Goal: Navigation & Orientation: Find specific page/section

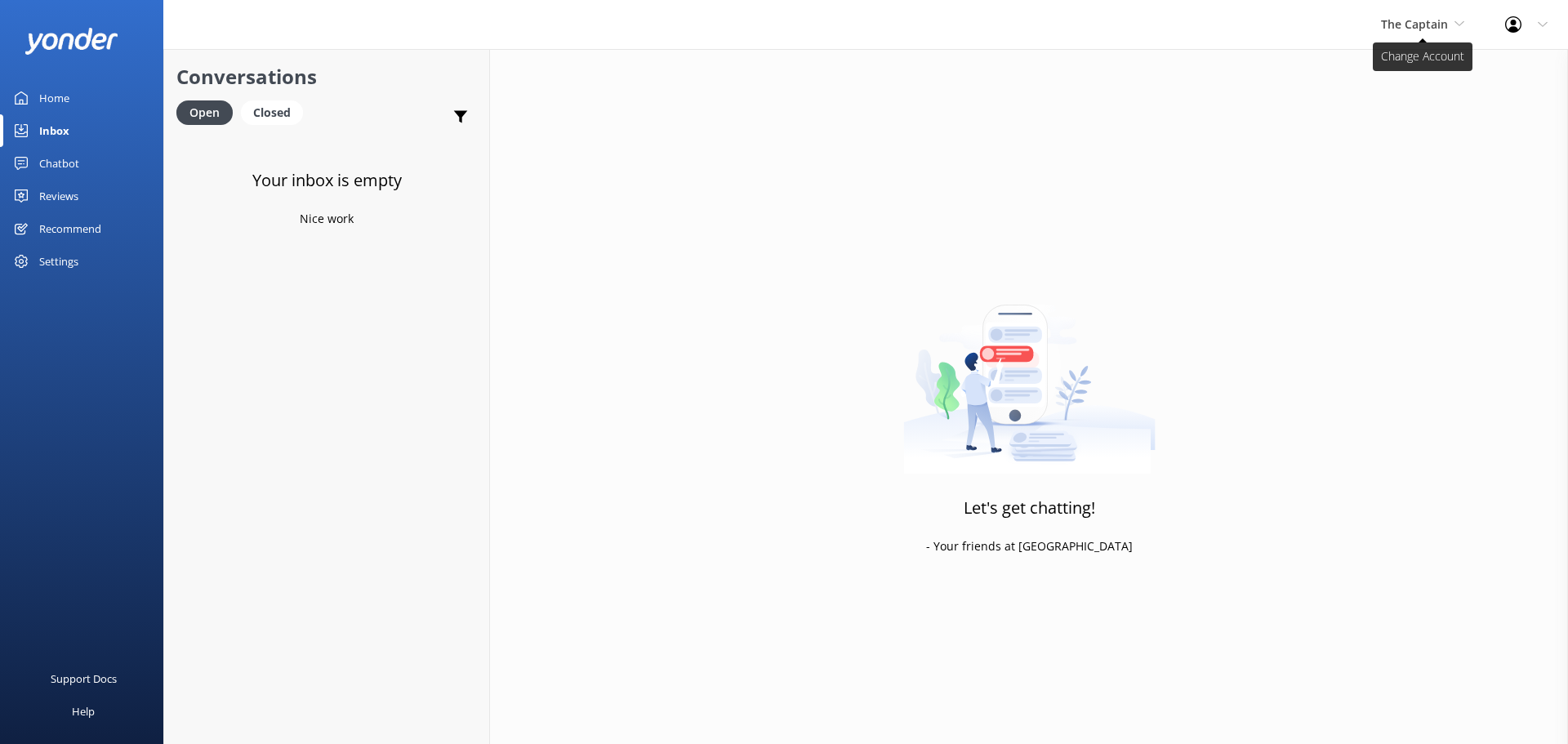
click at [1428, 33] on span "The Captain" at bounding box center [1423, 24] width 84 height 18
click at [1426, 78] on link "De [GEOGRAPHIC_DATA]" at bounding box center [1442, 69] width 163 height 39
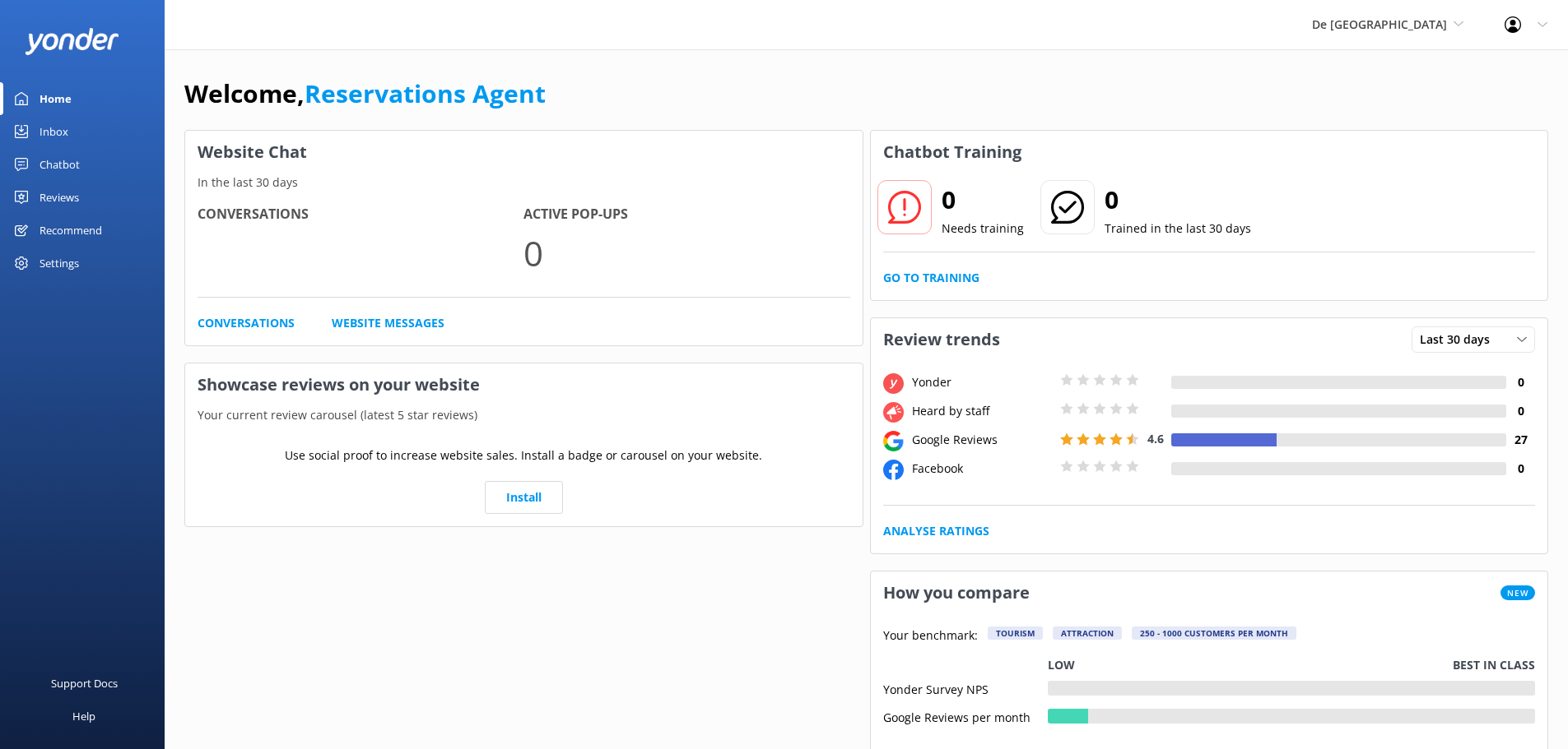
click at [69, 132] on link "Inbox" at bounding box center [82, 131] width 164 height 33
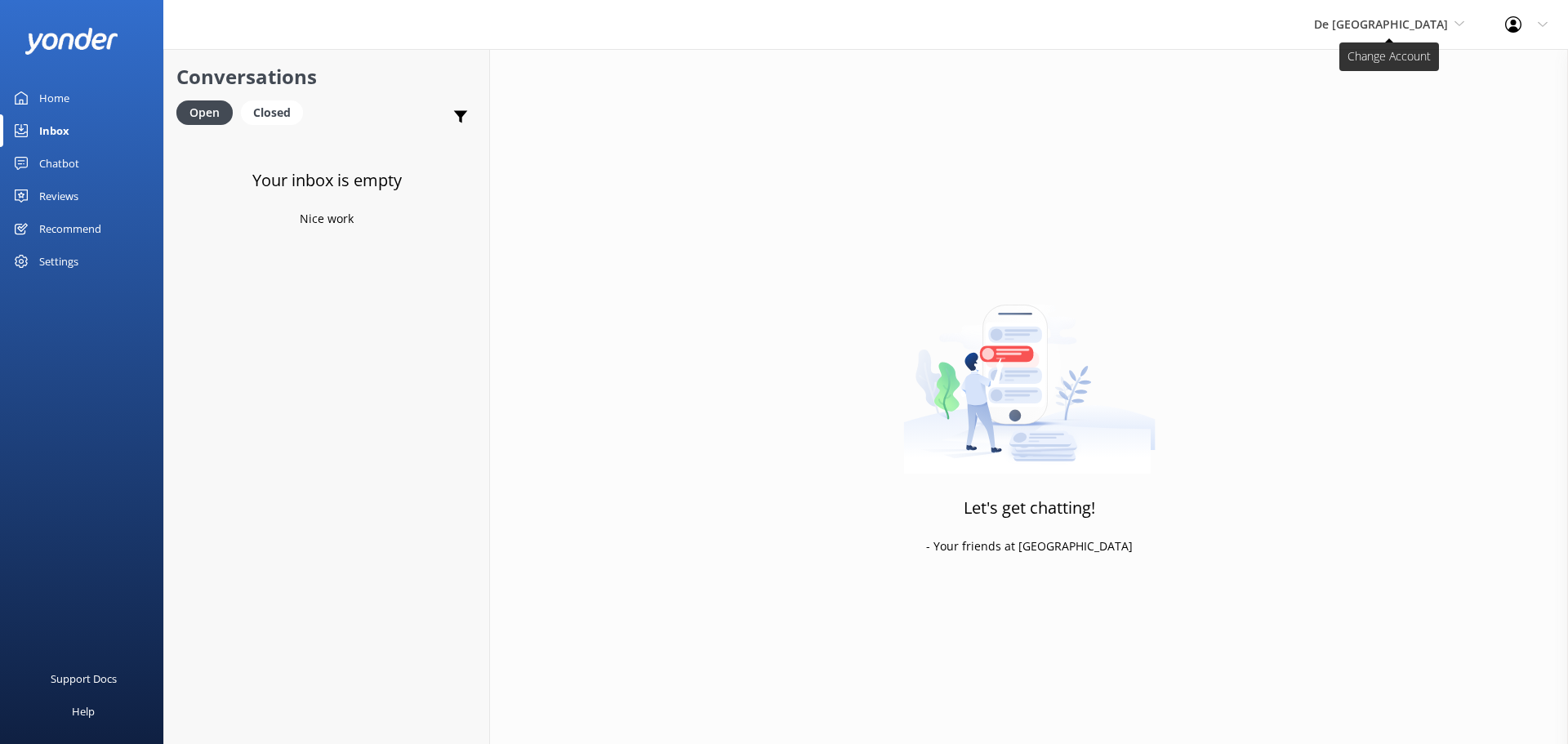
click at [1410, 32] on span "De [GEOGRAPHIC_DATA]" at bounding box center [1390, 24] width 151 height 18
click at [1396, 94] on link "Aruba's Activities Expert" at bounding box center [1375, 107] width 163 height 39
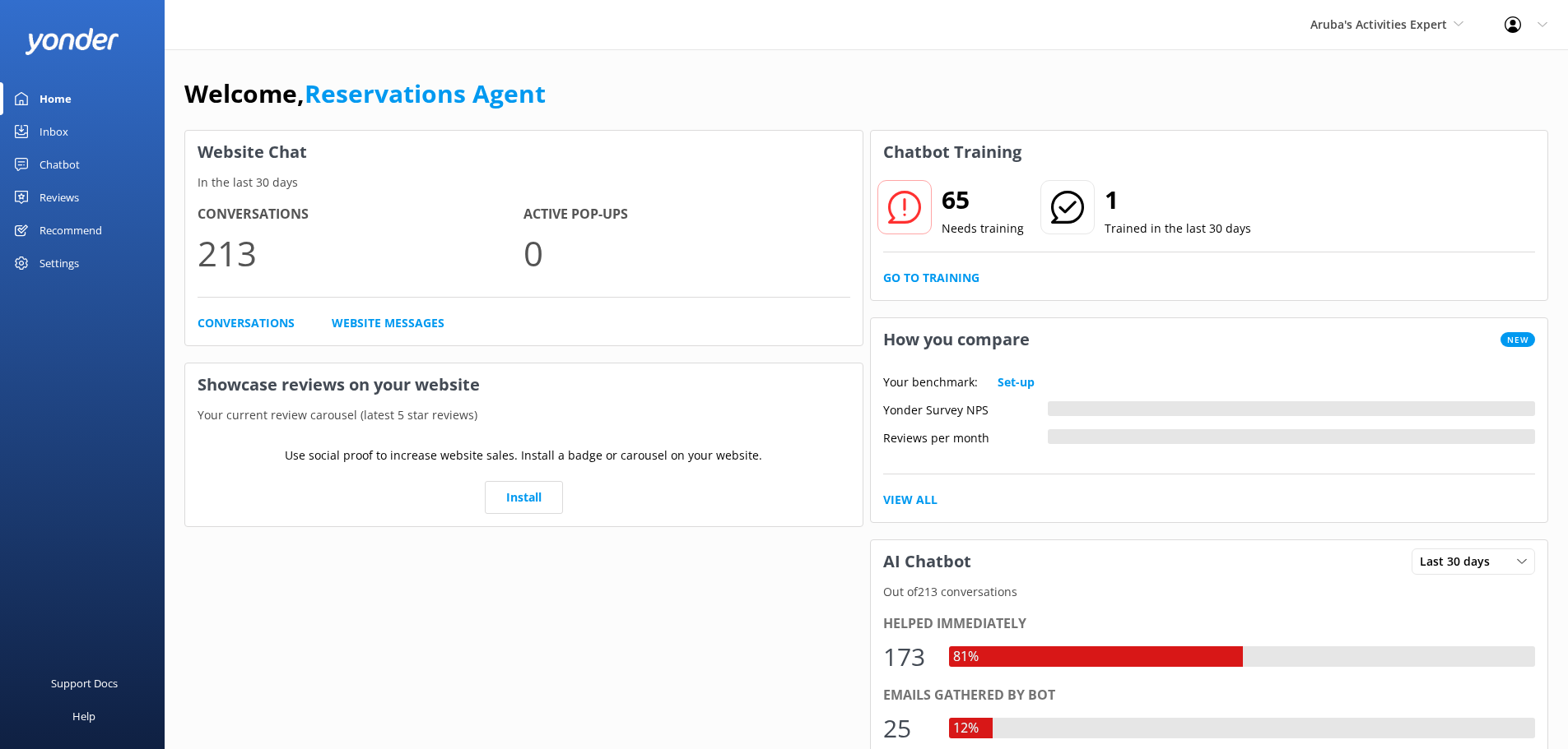
click at [72, 132] on link "Inbox" at bounding box center [82, 131] width 164 height 33
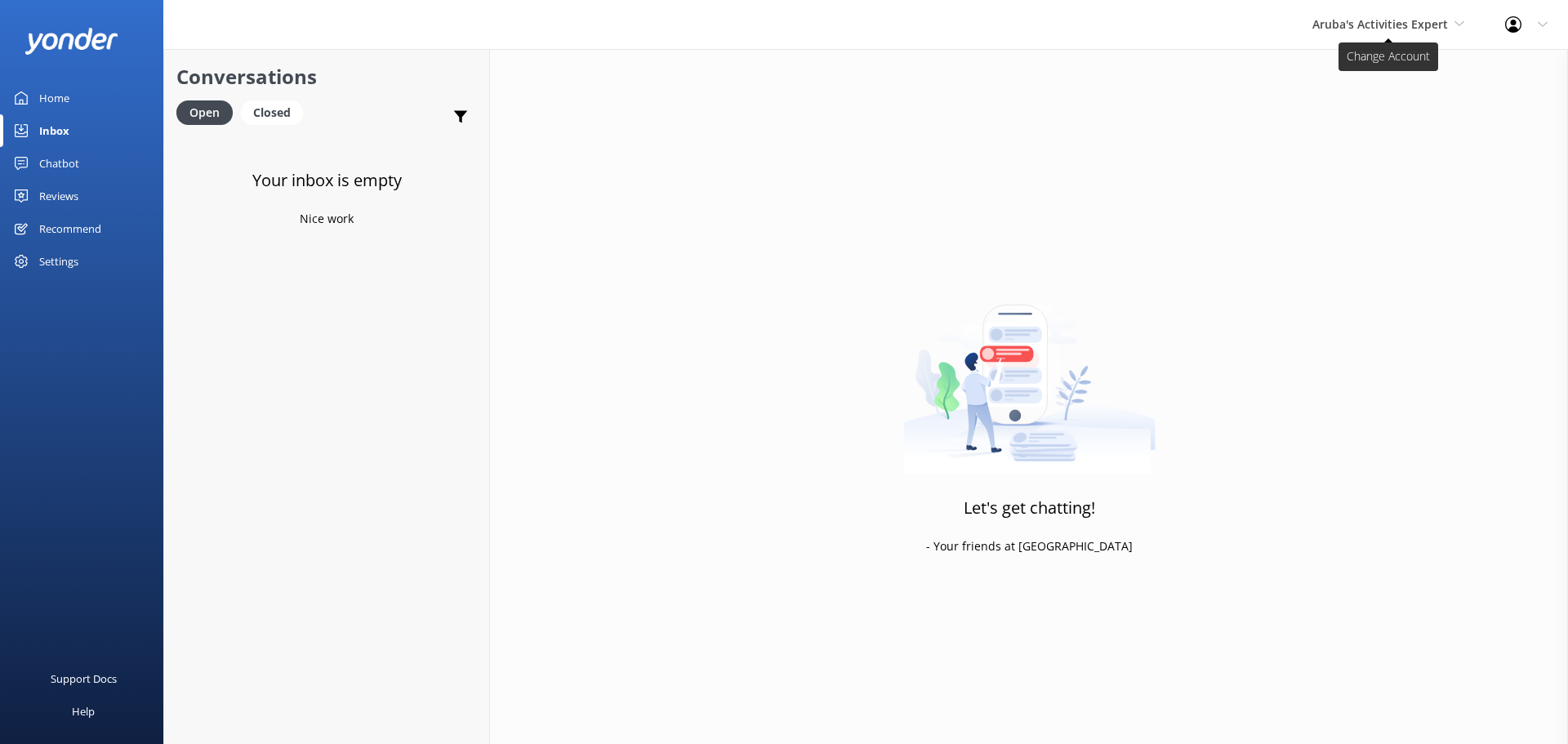
click at [1396, 28] on span "Aruba's Activities Expert" at bounding box center [1381, 24] width 136 height 16
click at [1392, 138] on link "The Captain" at bounding box center [1374, 146] width 163 height 39
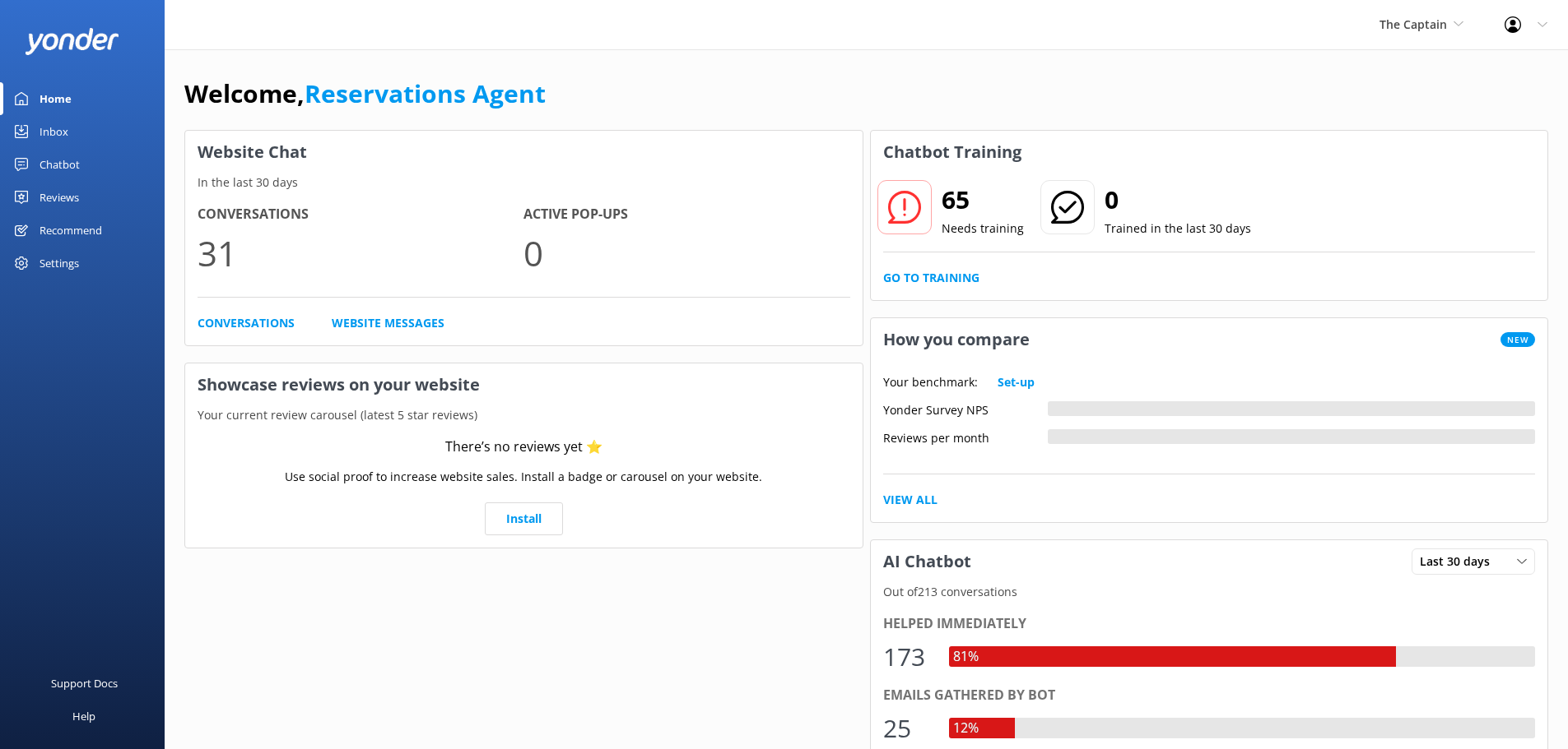
click at [84, 121] on link "Inbox" at bounding box center [82, 131] width 164 height 33
